Goal: Information Seeking & Learning: Learn about a topic

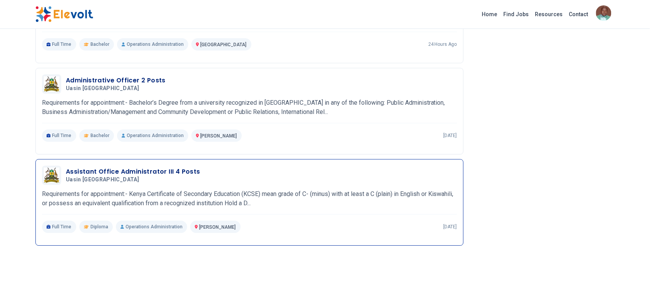
scroll to position [637, 0]
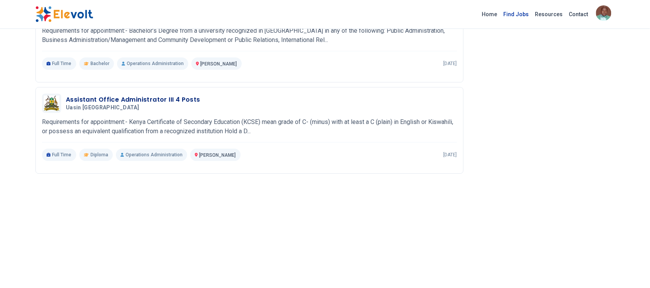
drag, startPoint x: 526, startPoint y: 15, endPoint x: 519, endPoint y: 12, distance: 7.9
click at [525, 15] on link "Find Jobs" at bounding box center [517, 14] width 32 height 12
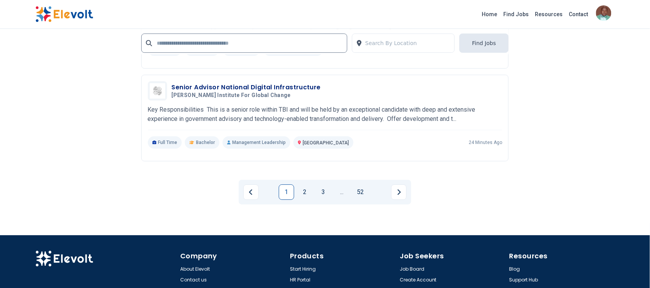
drag, startPoint x: 304, startPoint y: 187, endPoint x: 309, endPoint y: 173, distance: 14.9
click at [305, 187] on link "2" at bounding box center [304, 192] width 15 height 15
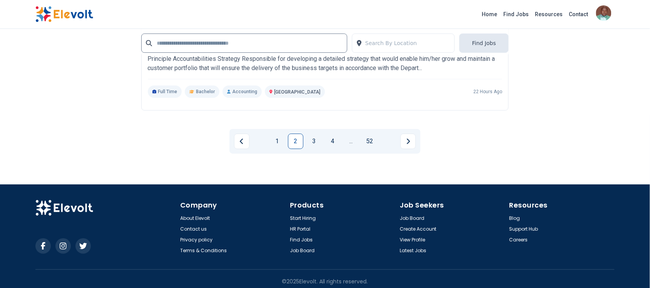
scroll to position [1650, 0]
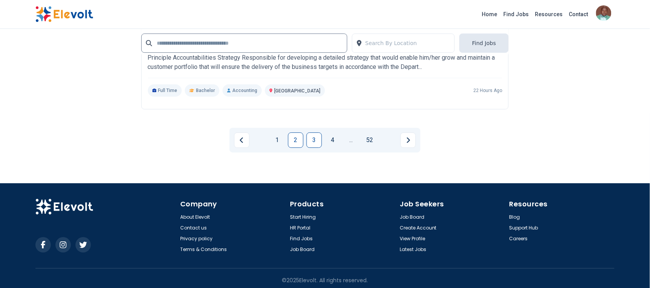
click at [318, 135] on link "3" at bounding box center [314, 140] width 15 height 15
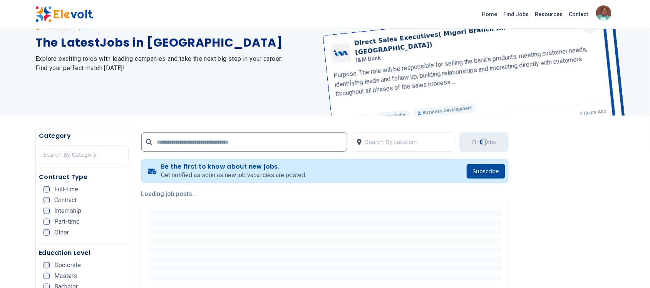
scroll to position [96, 0]
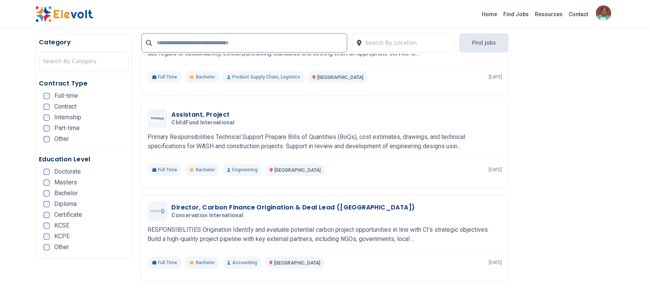
scroll to position [433, 0]
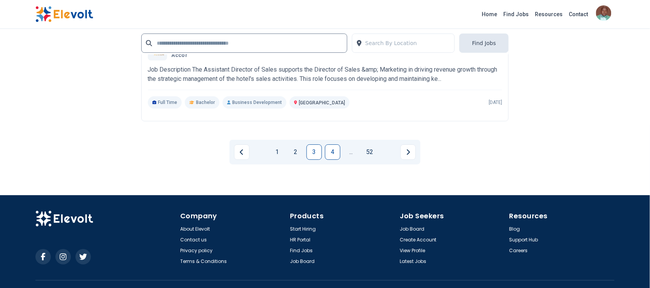
click at [331, 153] on link "4" at bounding box center [332, 151] width 15 height 15
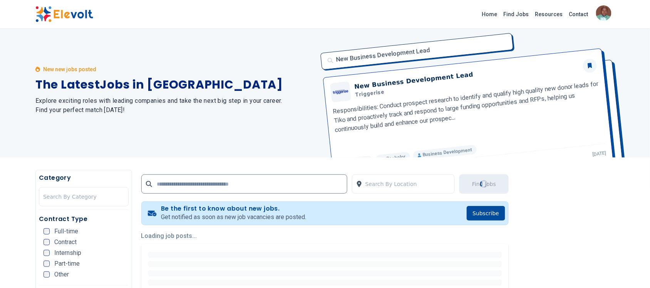
scroll to position [0, 0]
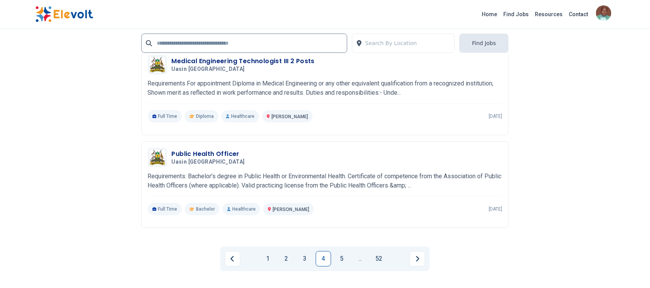
scroll to position [1409, 0]
